Goal: Check status: Check status

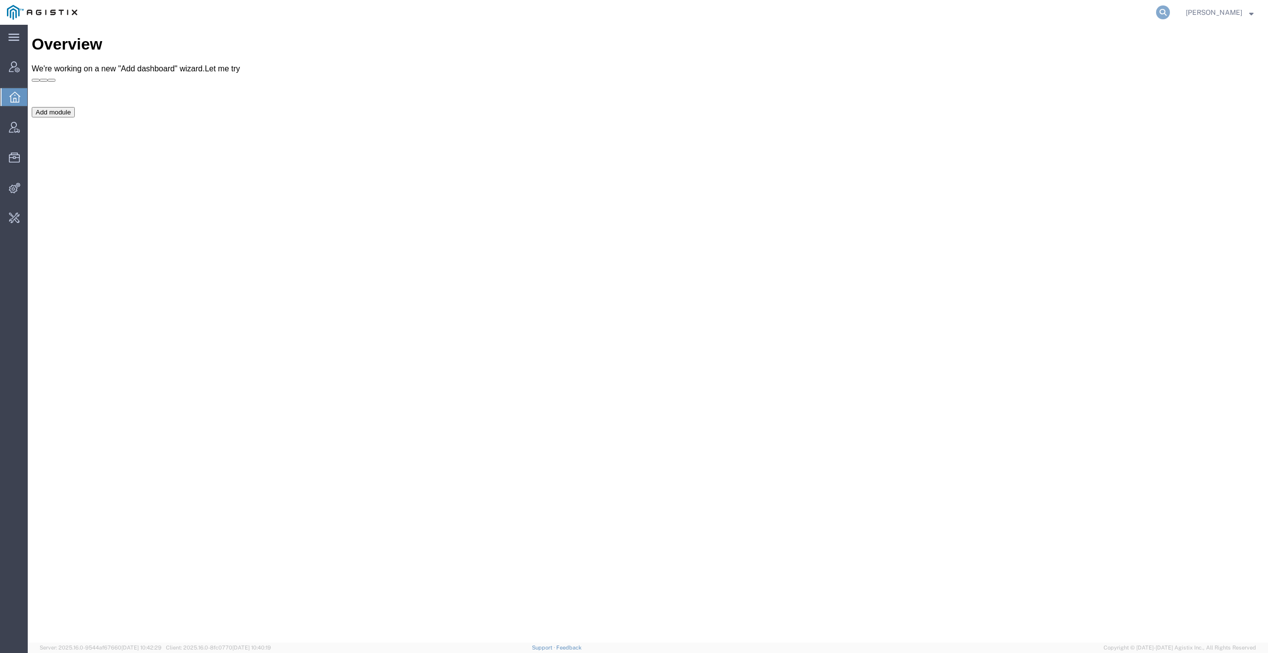
click at [1170, 9] on icon at bounding box center [1163, 12] width 14 height 14
click at [1104, 9] on input "search" at bounding box center [1005, 12] width 301 height 24
paste input "54234128"
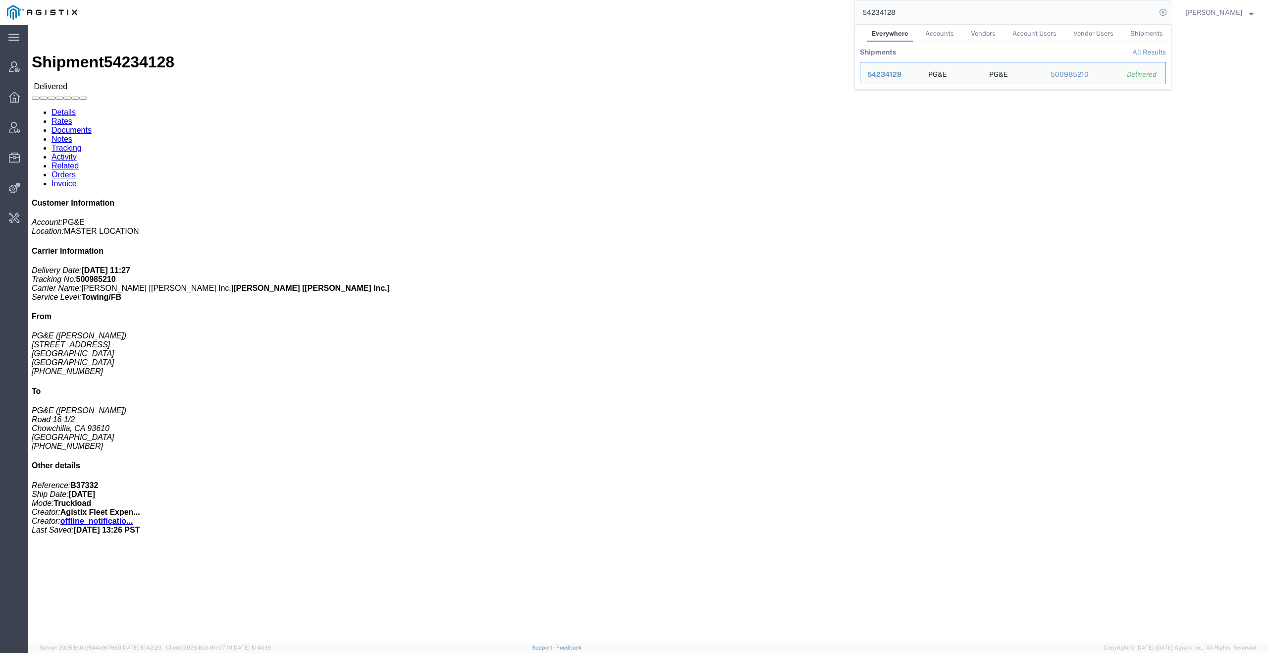
click div "Ship From PG&E ([PERSON_NAME]) [STREET_ADDRESS] [PHONE_NUMBER] Ship To PG&E ([P…"
click link "Tracking"
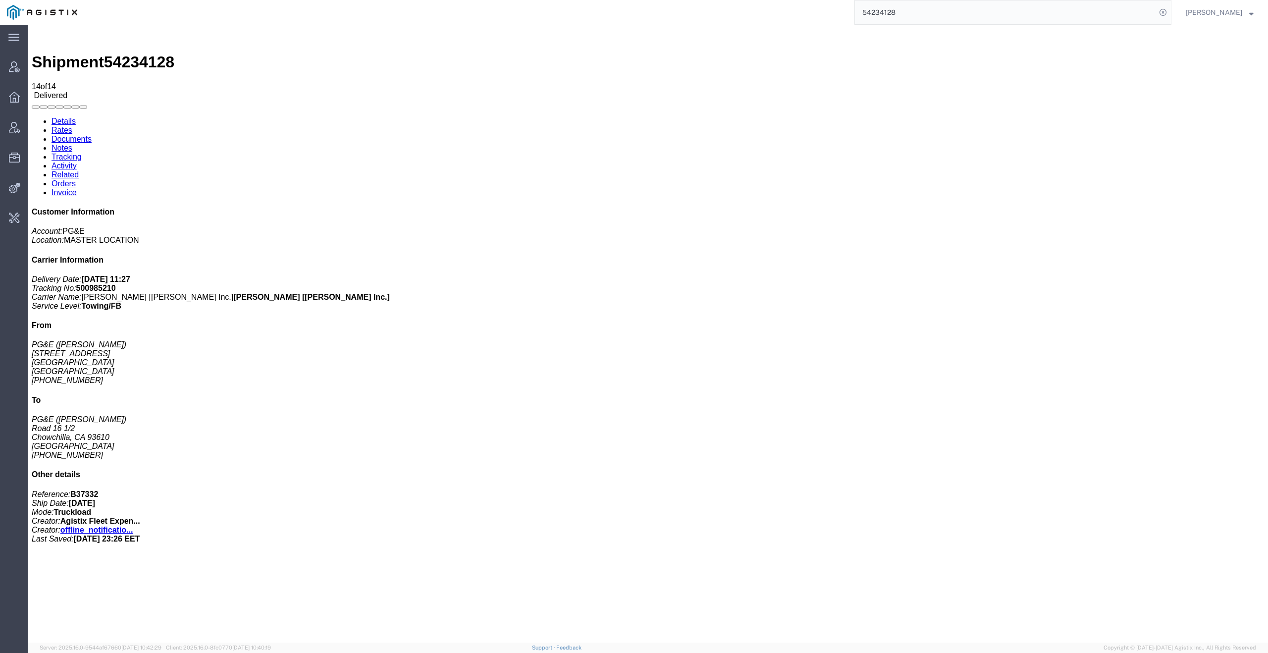
click at [57, 117] on link "Details" at bounding box center [64, 121] width 24 height 8
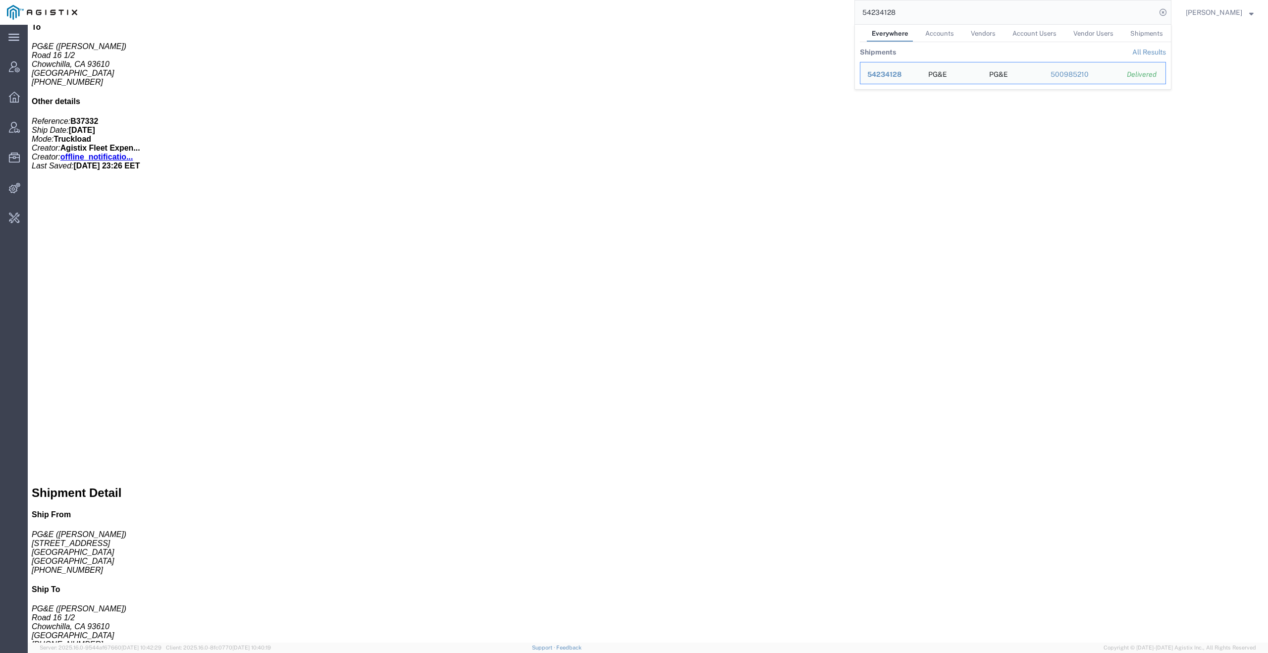
click at [997, 23] on input "54234128" at bounding box center [1005, 12] width 301 height 24
paste input "5564961"
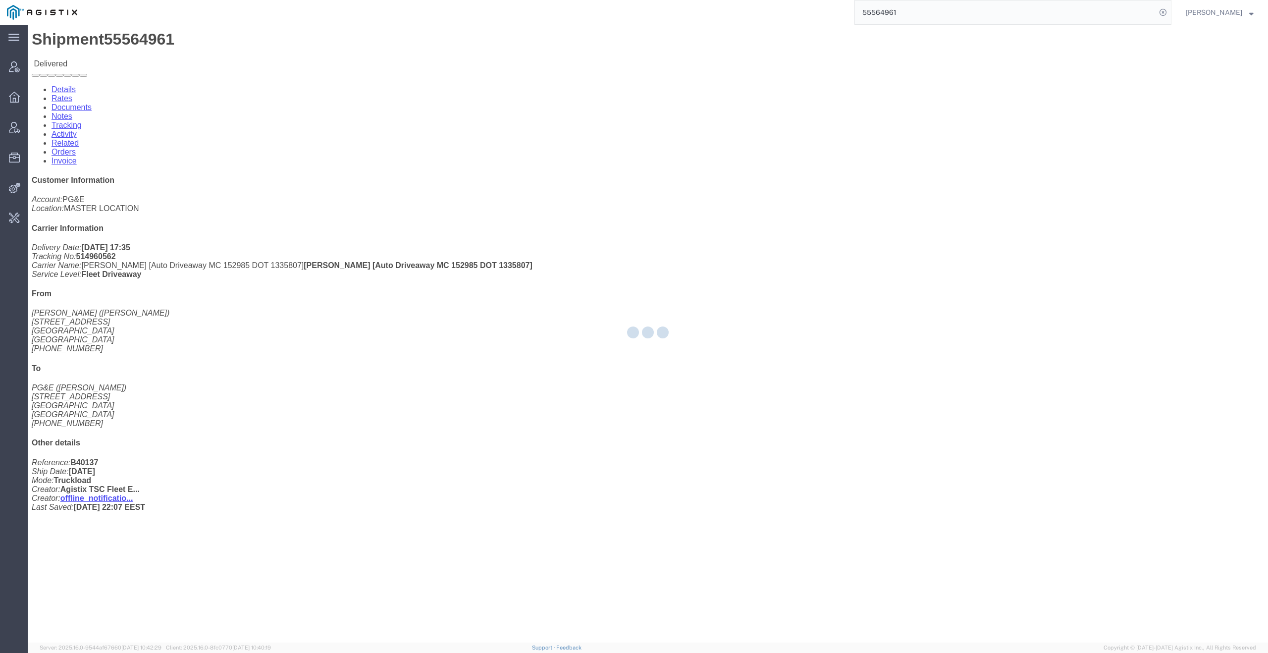
scroll to position [71, 0]
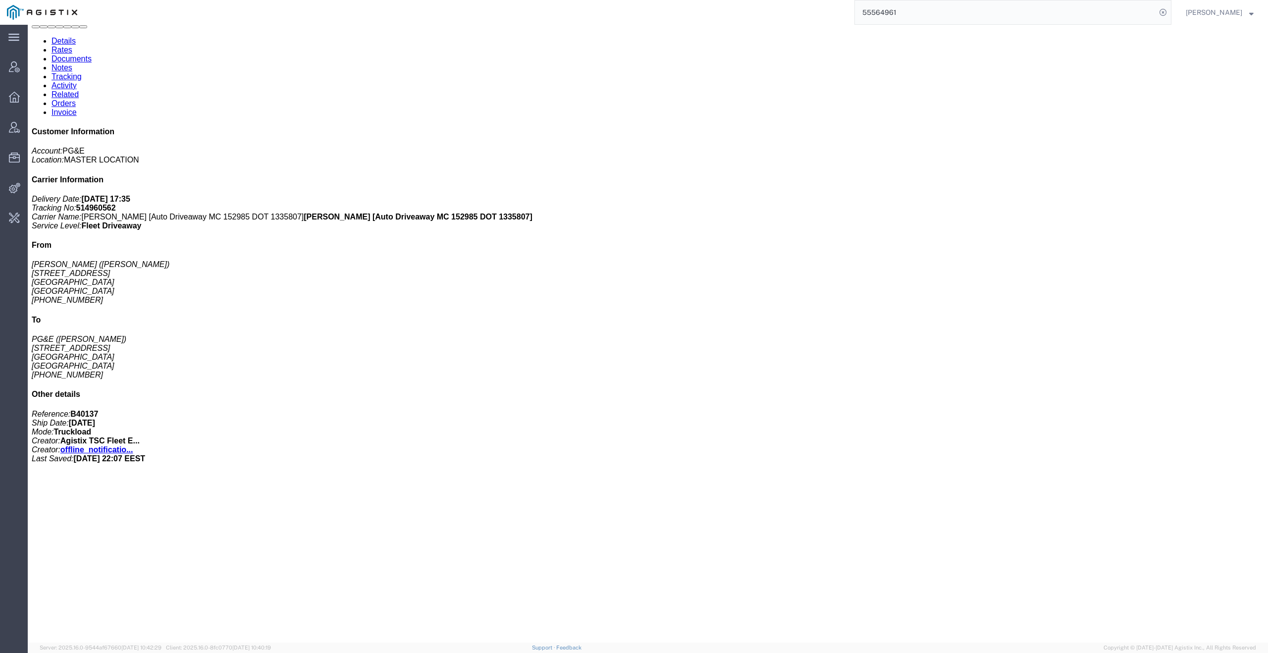
click link "Tracking"
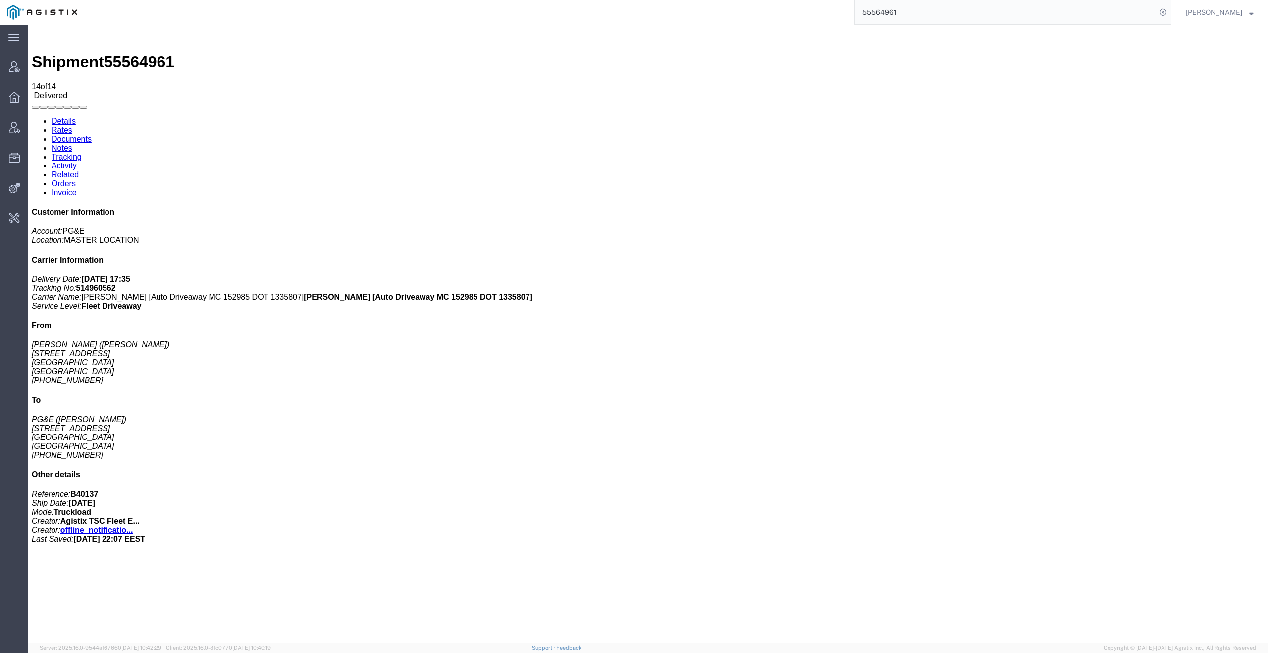
click at [989, 14] on input "55564961" at bounding box center [1005, 12] width 301 height 24
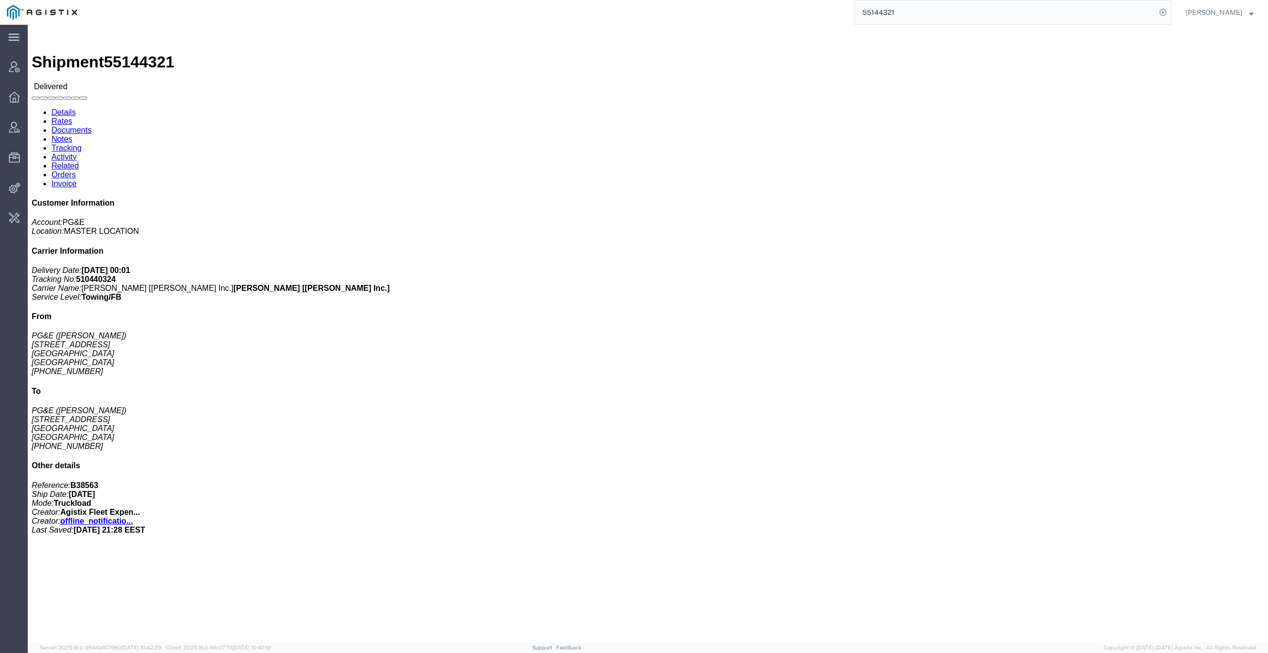
click link "Tracking"
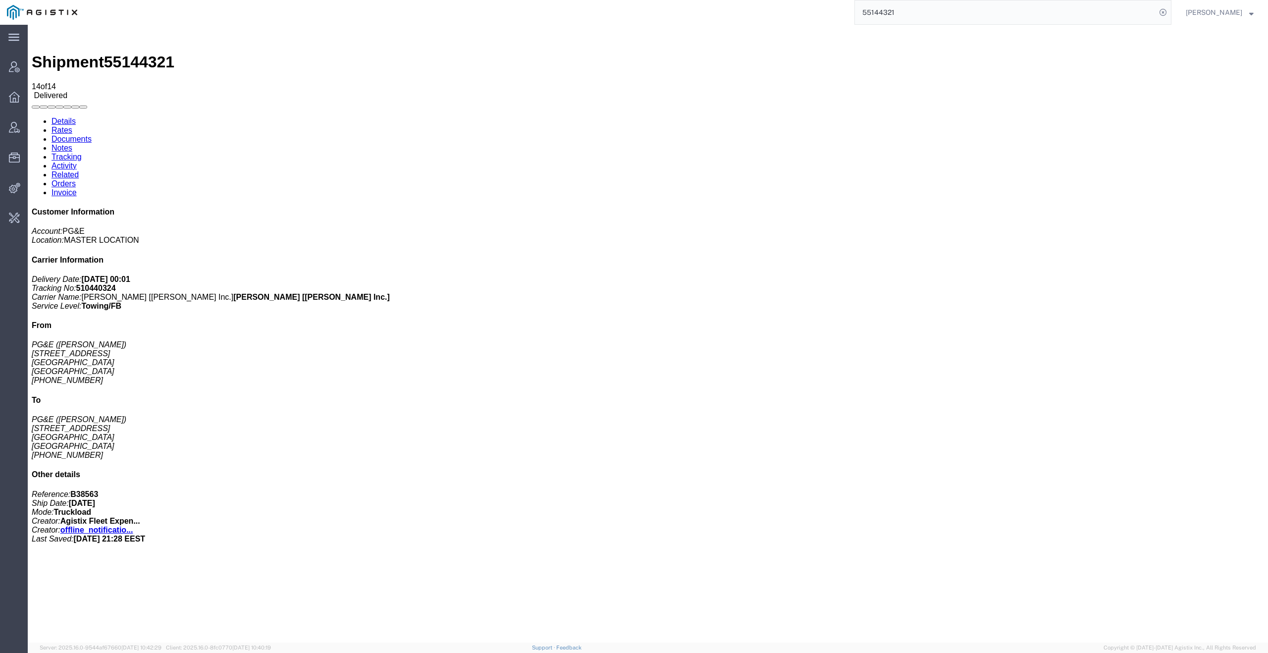
click at [134, 53] on span "55144321" at bounding box center [139, 62] width 70 height 18
copy span "55144321"
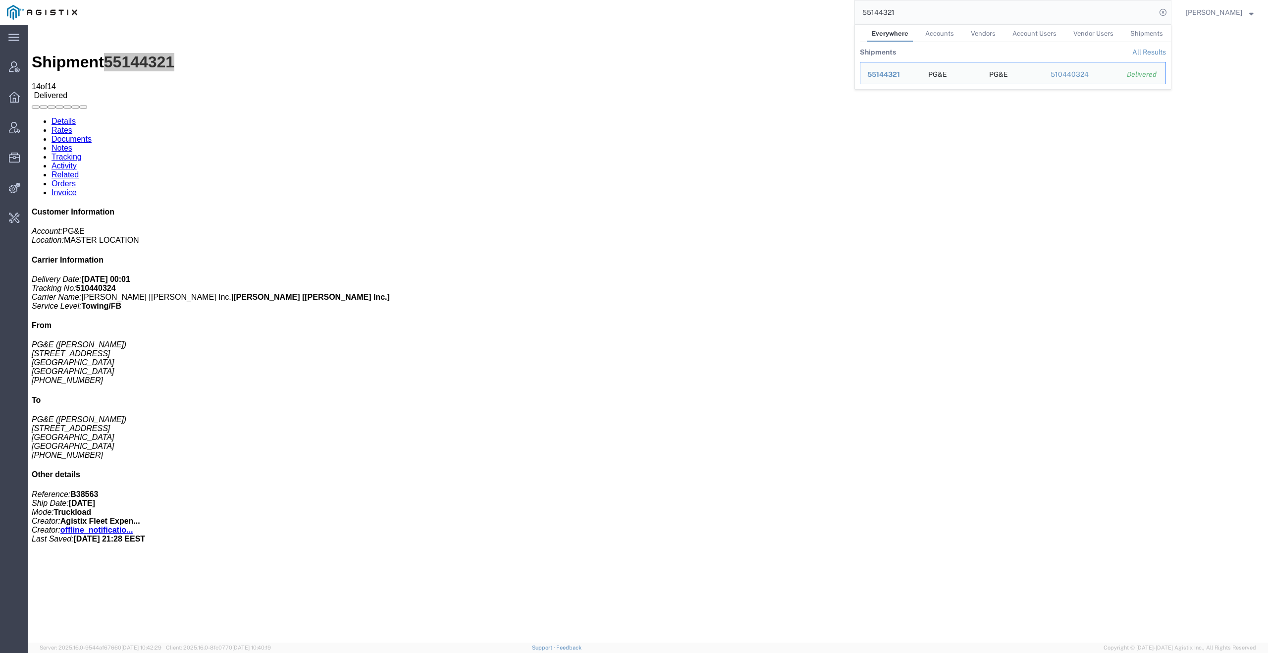
click at [943, 14] on input "55144321" at bounding box center [1005, 12] width 301 height 24
paste input "56496"
click at [1168, 13] on icon at bounding box center [1163, 12] width 14 height 14
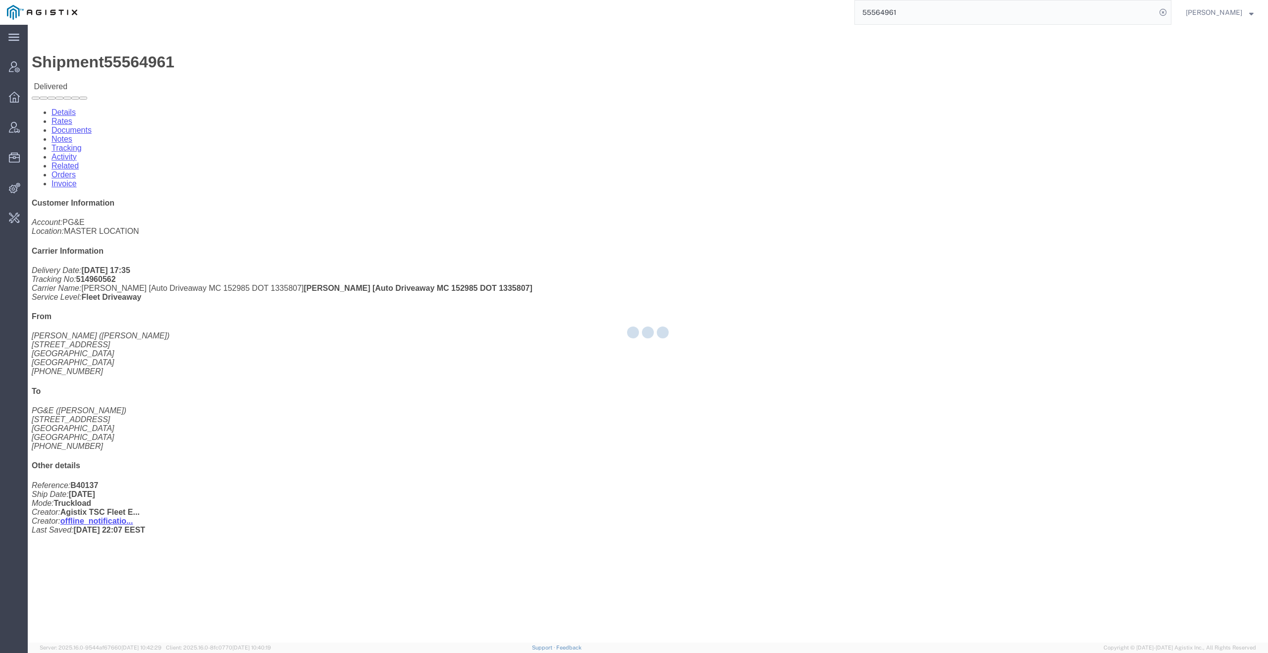
click at [218, 63] on div at bounding box center [648, 334] width 1240 height 618
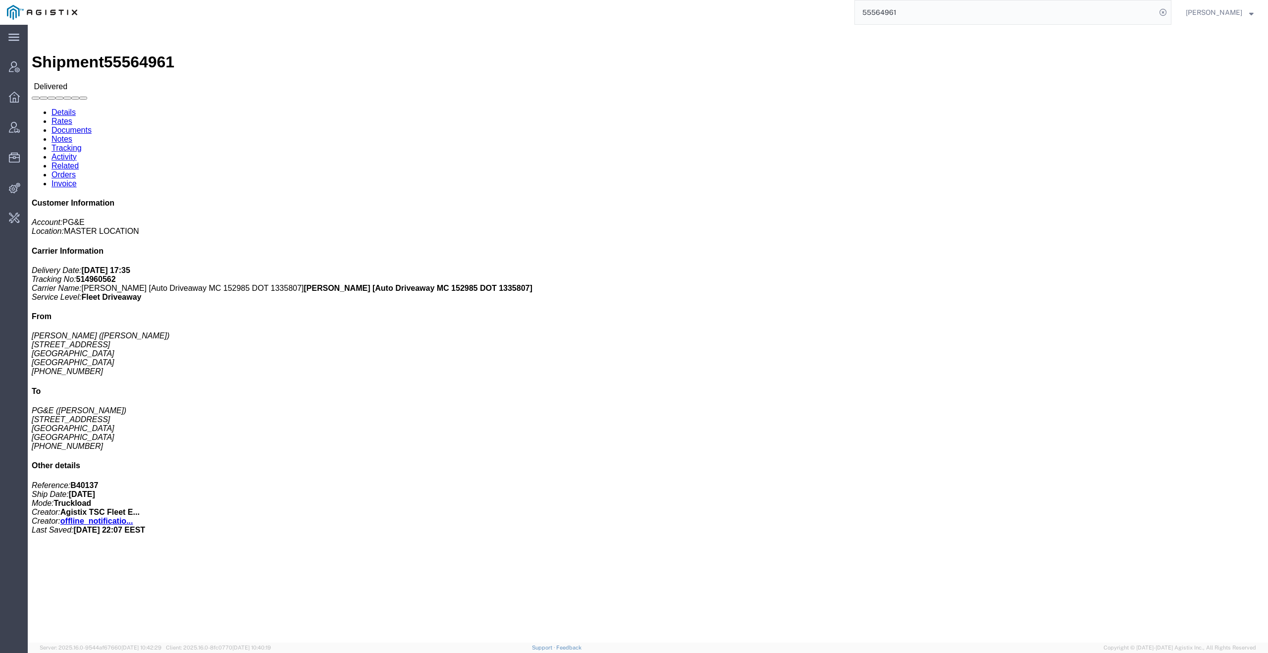
click link "Tracking"
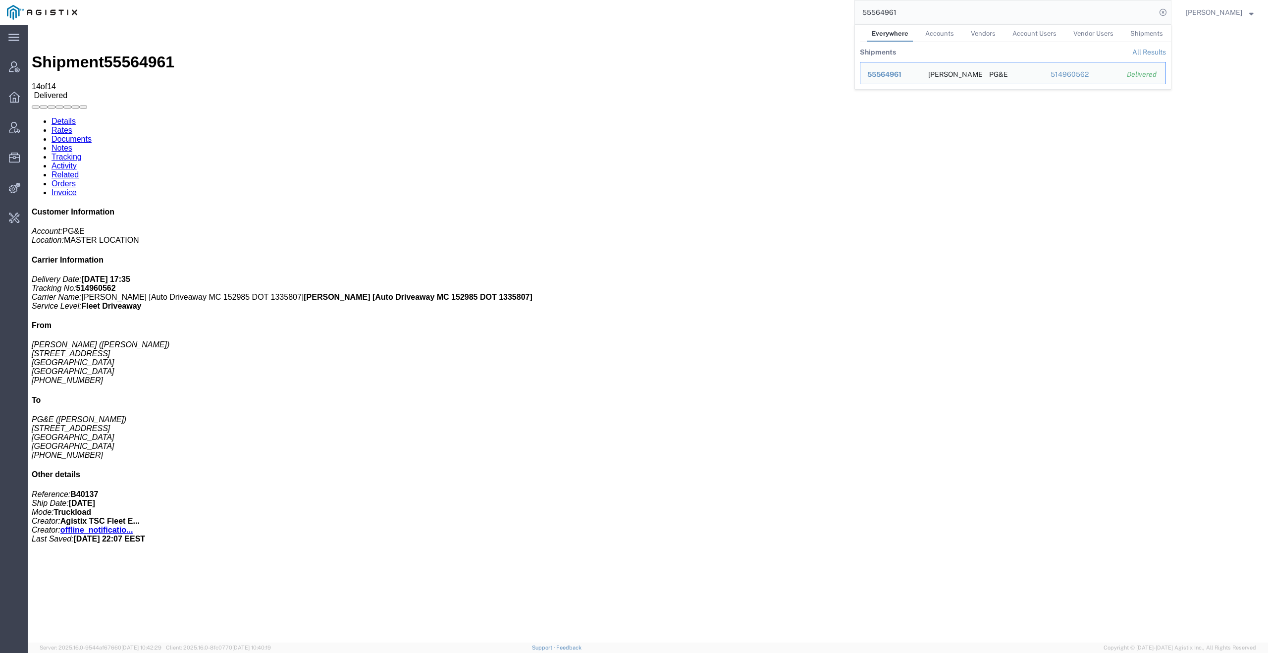
click at [933, 14] on input "55564961" at bounding box center [1005, 12] width 301 height 24
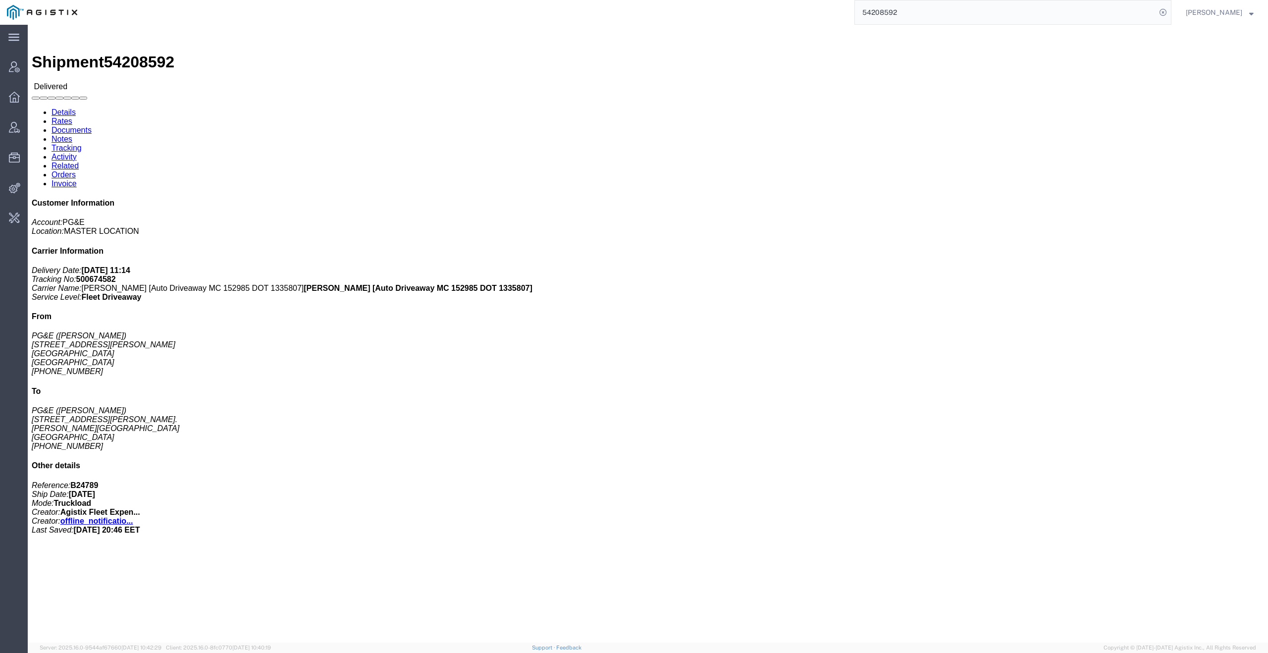
click link "Tracking"
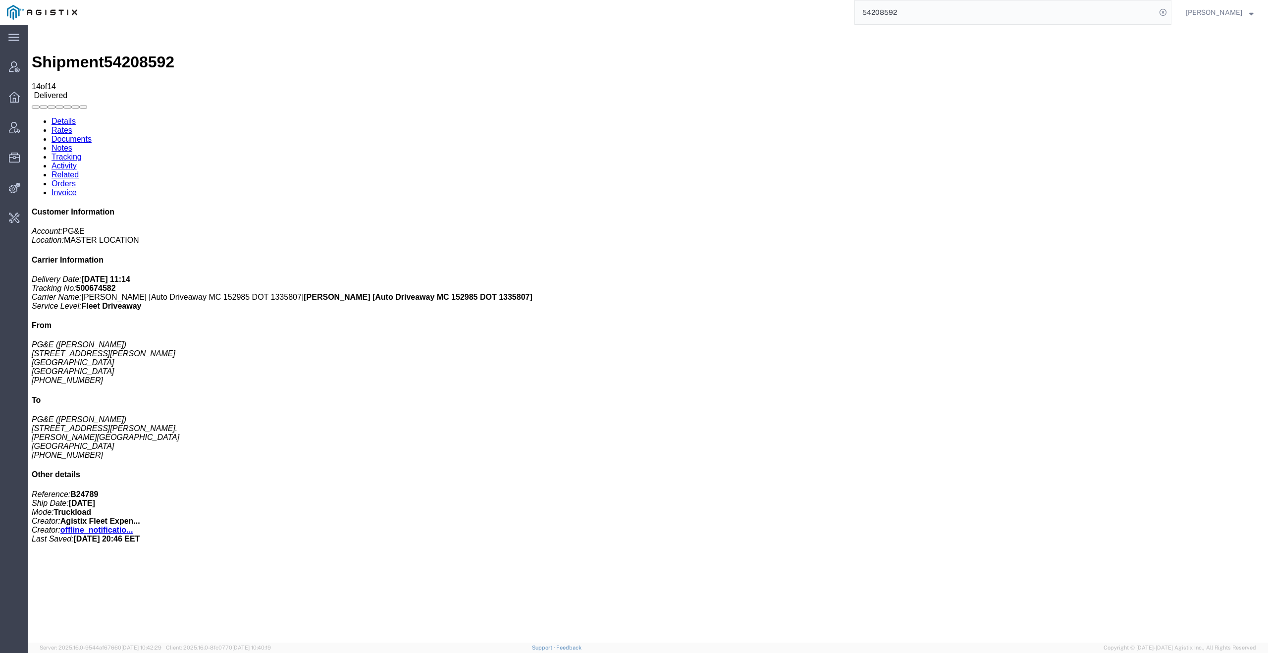
click at [77, 161] on link "Activity" at bounding box center [64, 165] width 25 height 8
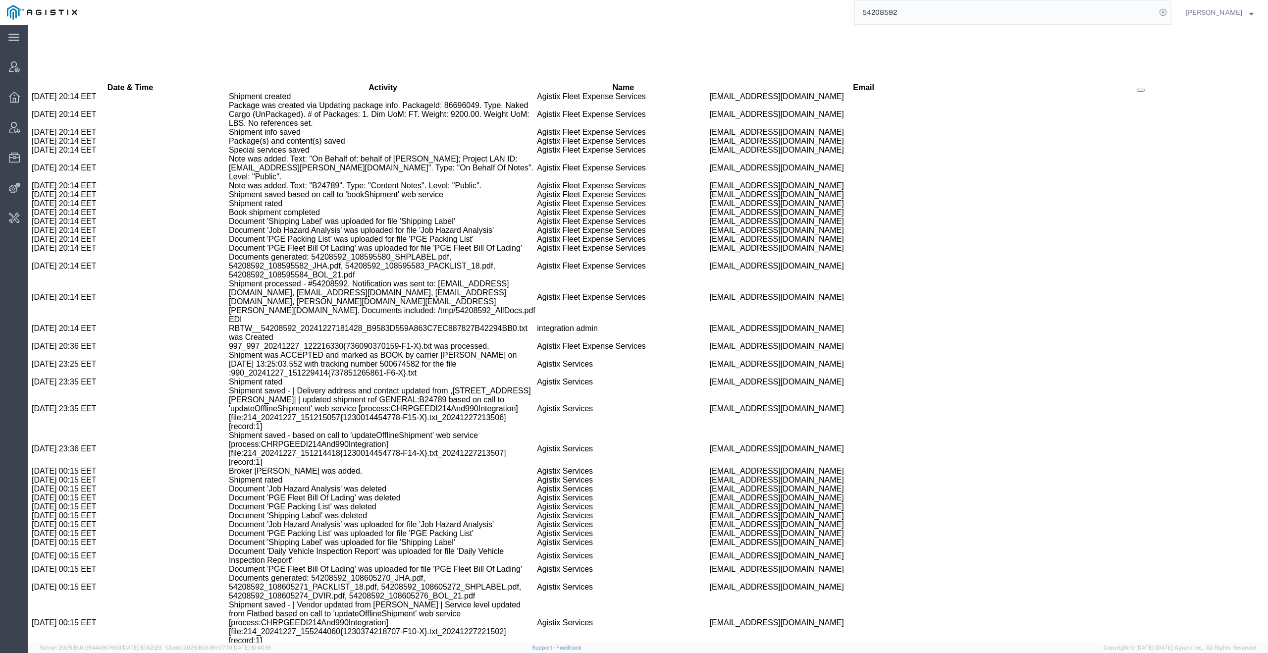
scroll to position [890, 0]
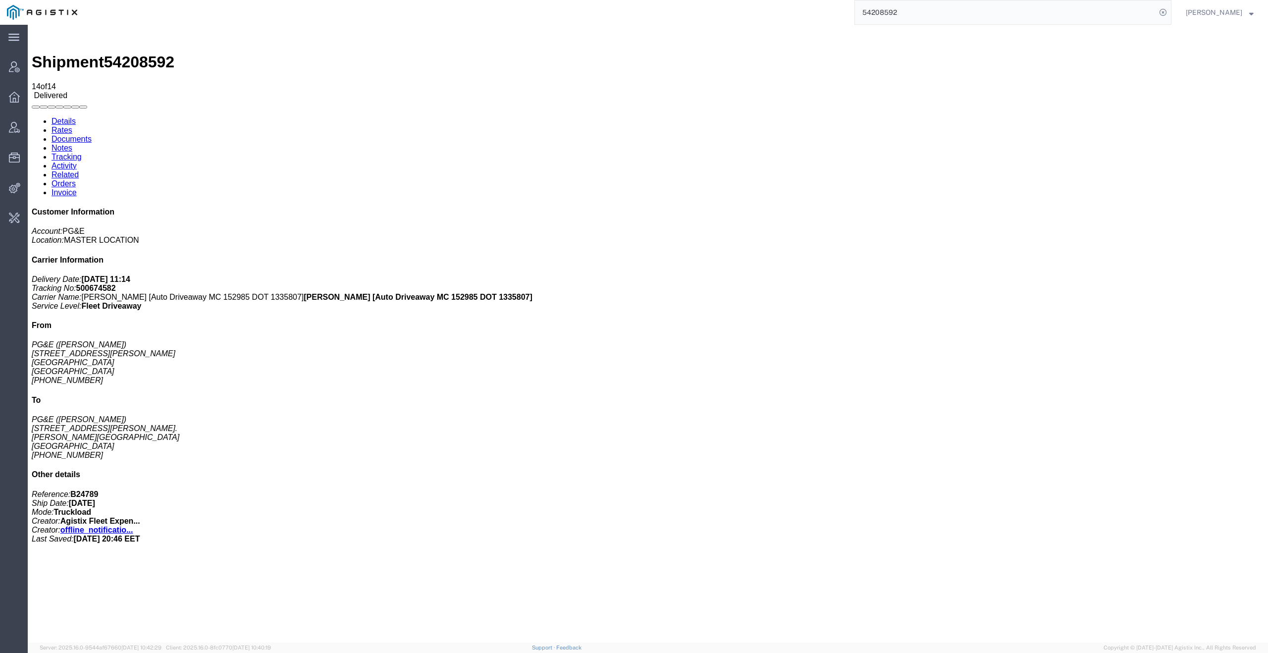
click at [997, 18] on input "54208592" at bounding box center [1005, 12] width 301 height 24
paste input "34247"
type input "54234247"
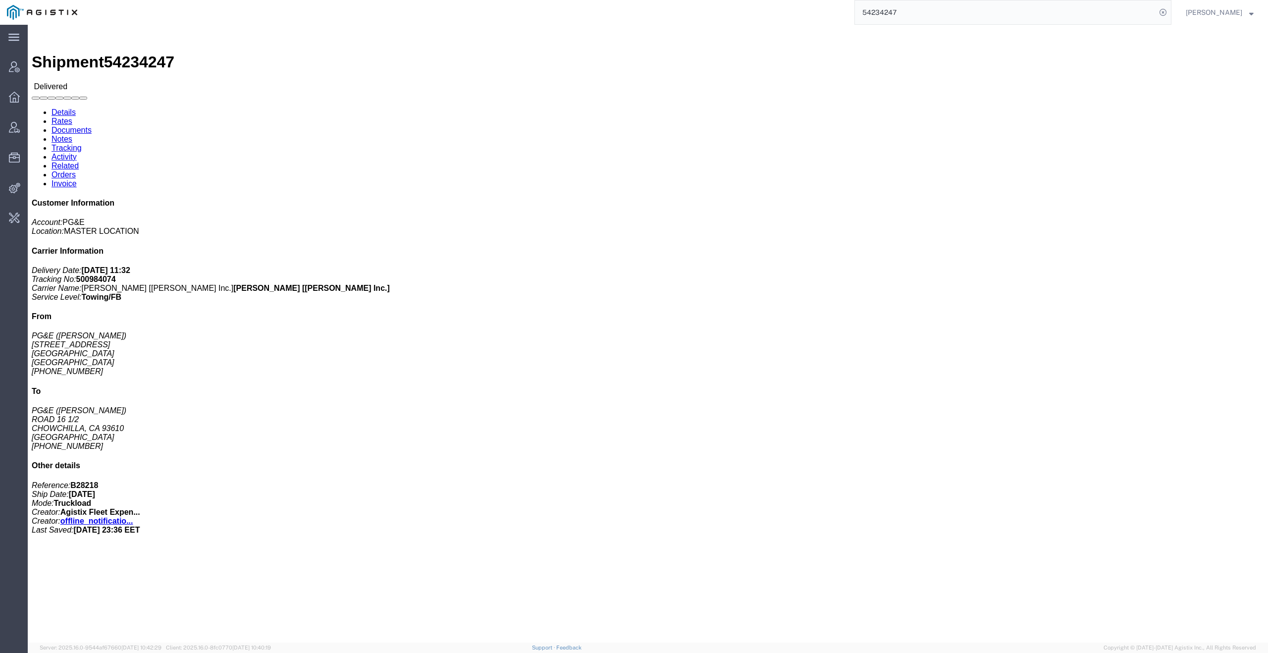
click link "Tracking"
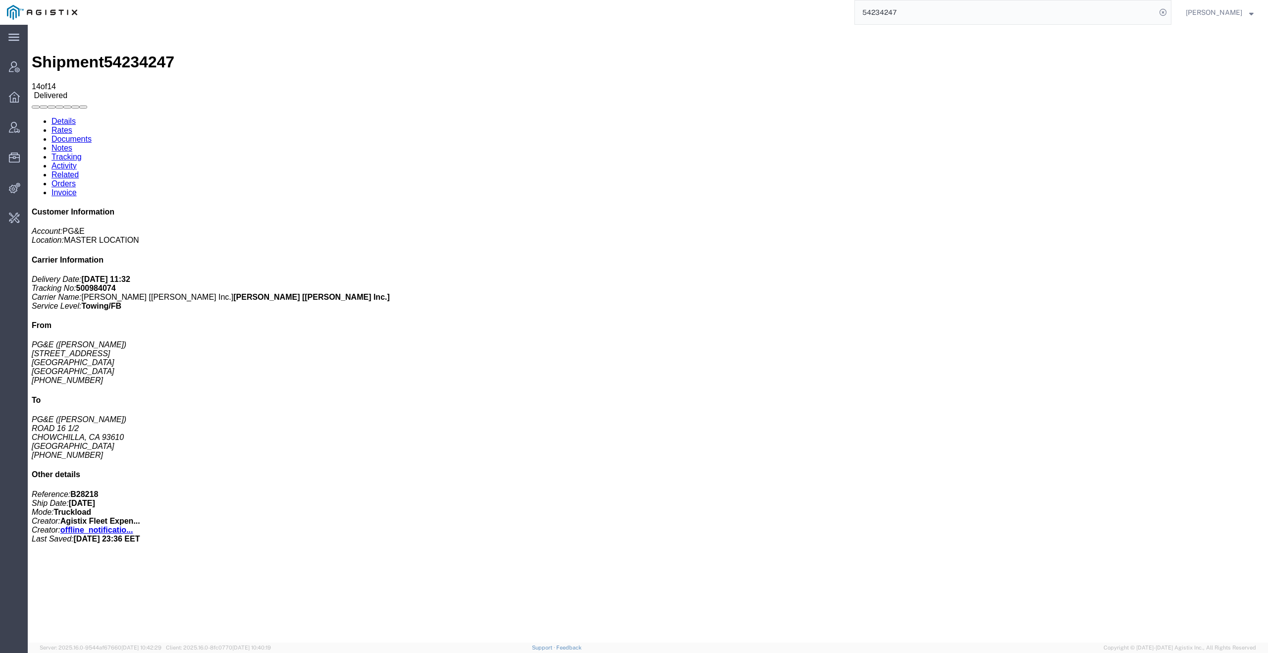
click at [66, 117] on link "Details" at bounding box center [64, 121] width 24 height 8
click link "Activity"
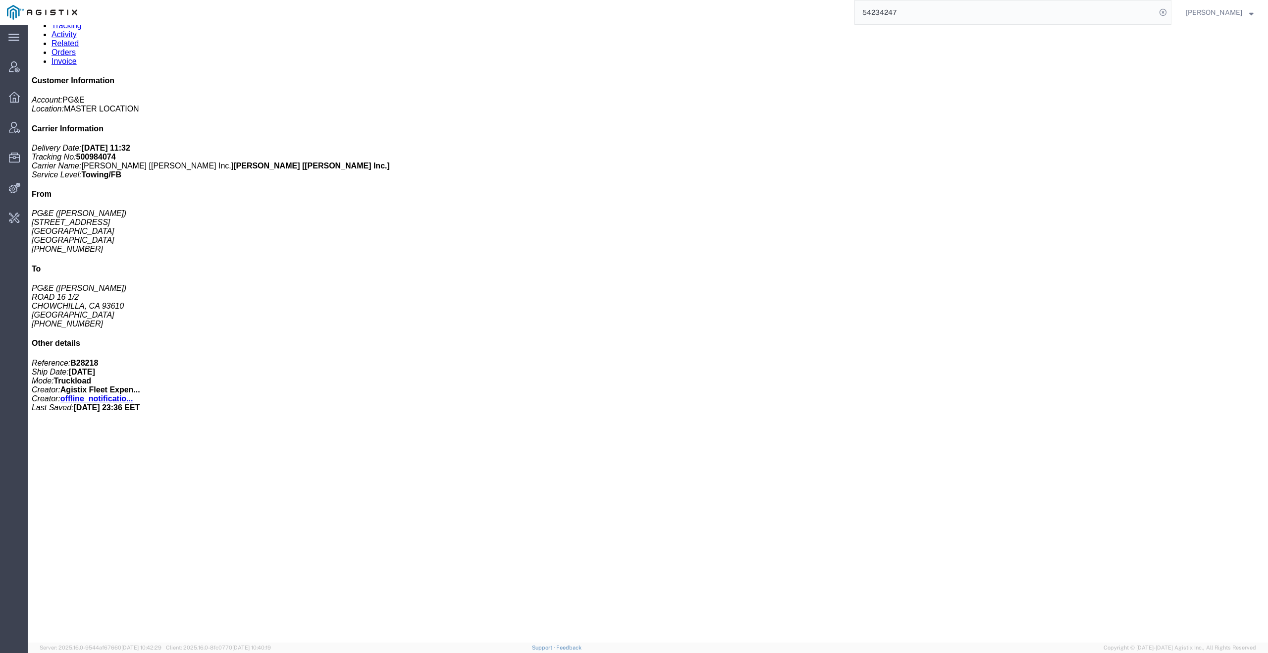
scroll to position [38, 0]
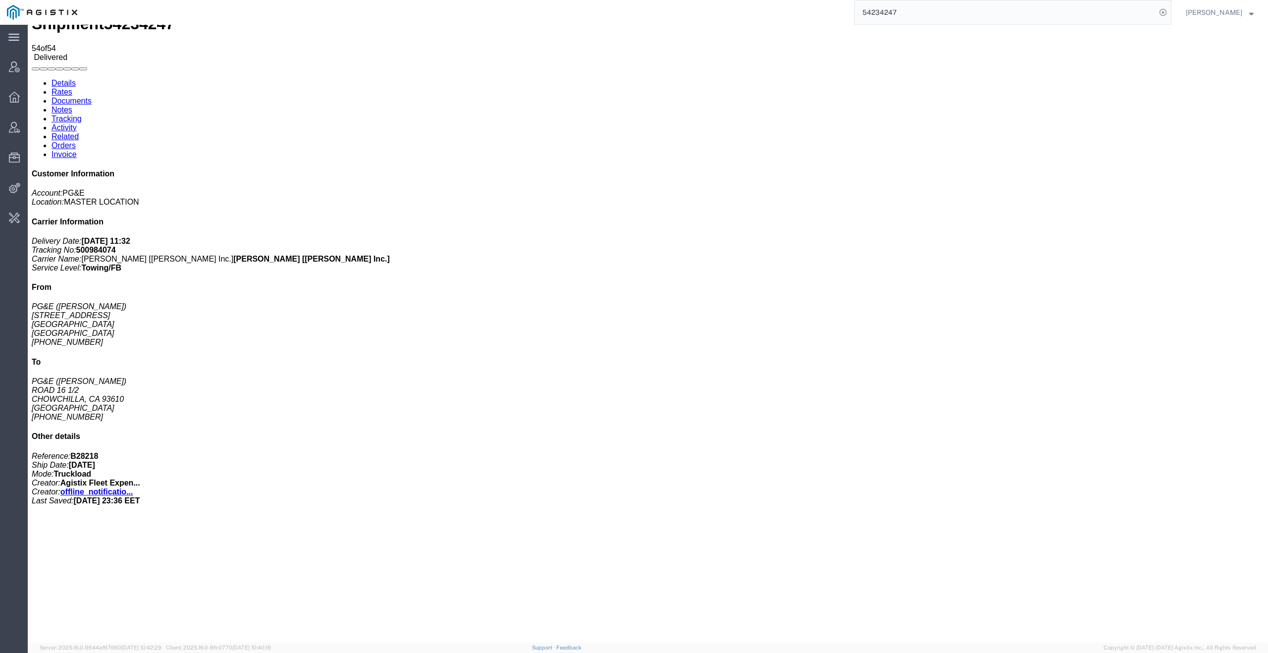
click at [82, 114] on link "Tracking" at bounding box center [67, 118] width 30 height 8
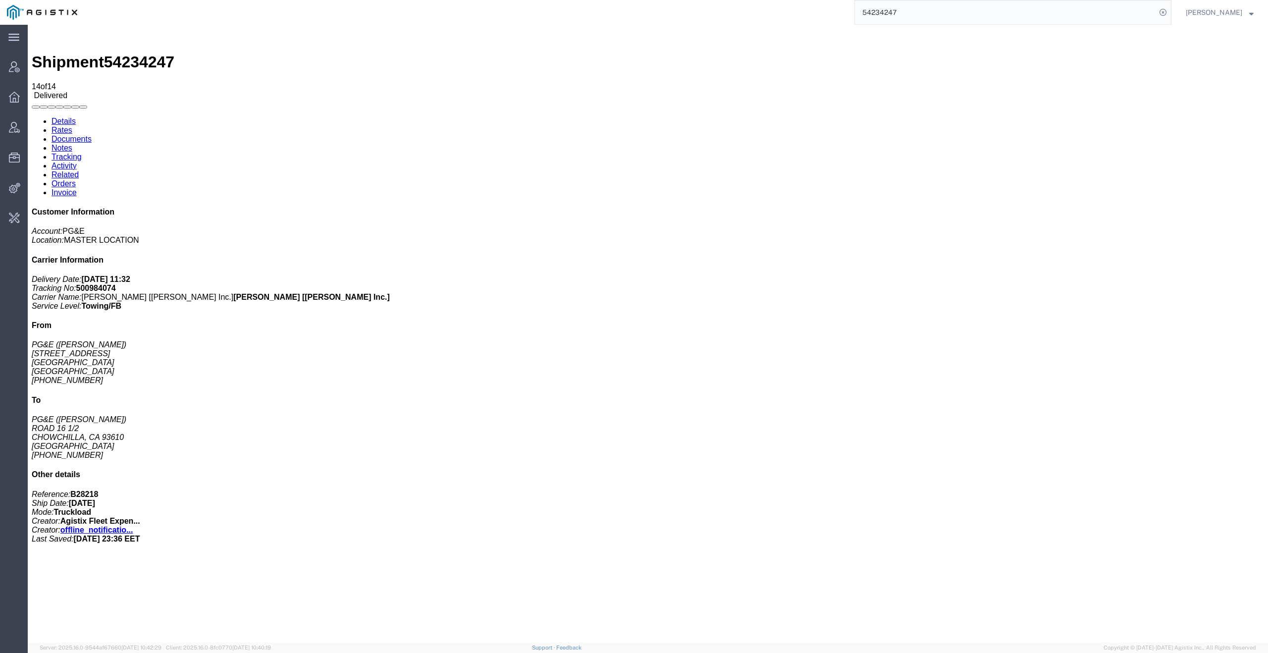
click at [77, 161] on link "Activity" at bounding box center [64, 165] width 25 height 8
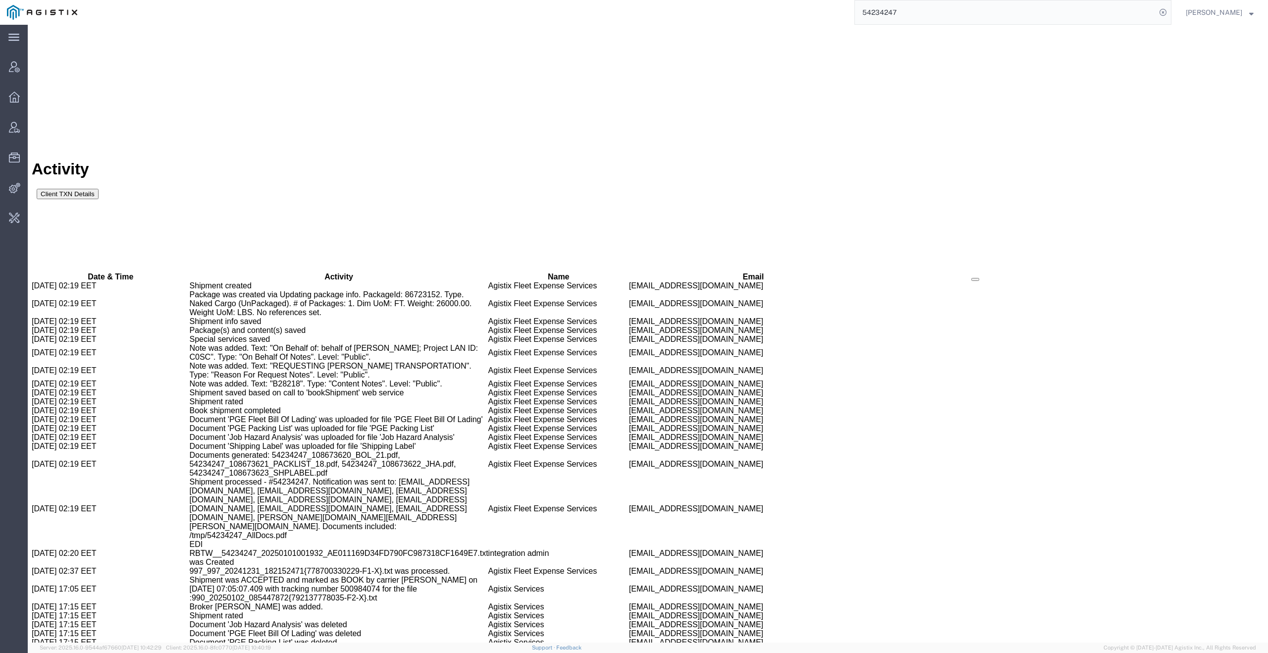
scroll to position [701, 0]
